Goal: Navigation & Orientation: Go to known website

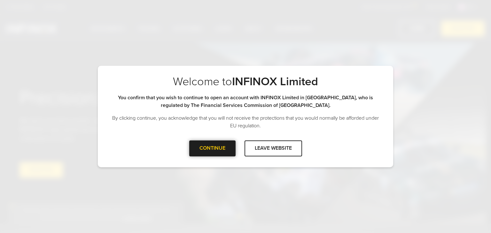
click at [212, 149] on div at bounding box center [212, 149] width 0 height 0
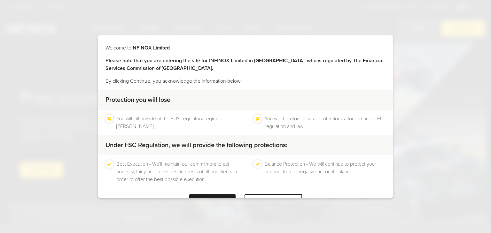
drag, startPoint x: 426, startPoint y: 6, endPoint x: 423, endPoint y: 0, distance: 6.2
click at [426, 6] on div "Welcome to INFINOX Limited Please note that you are entering the site for INFIN…" at bounding box center [245, 116] width 491 height 233
